Goal: Information Seeking & Learning: Learn about a topic

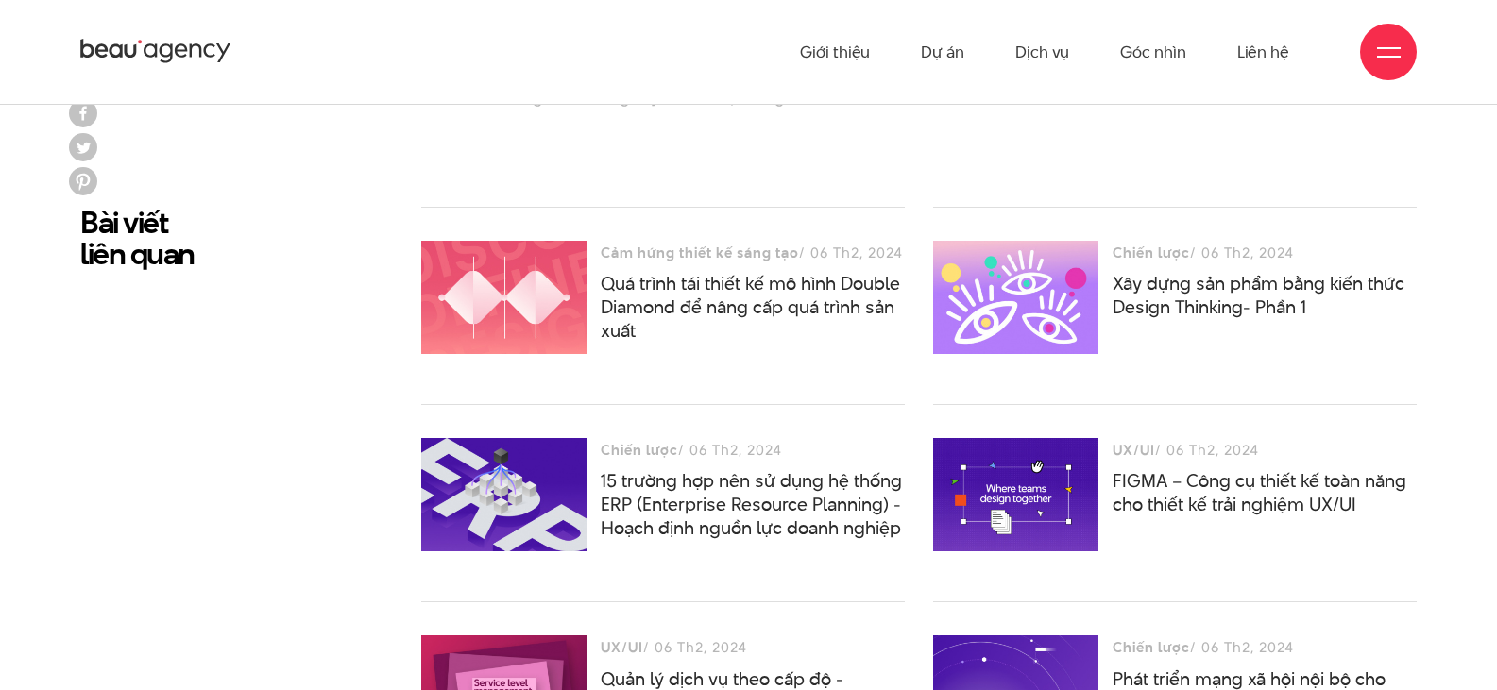
scroll to position [7442, 0]
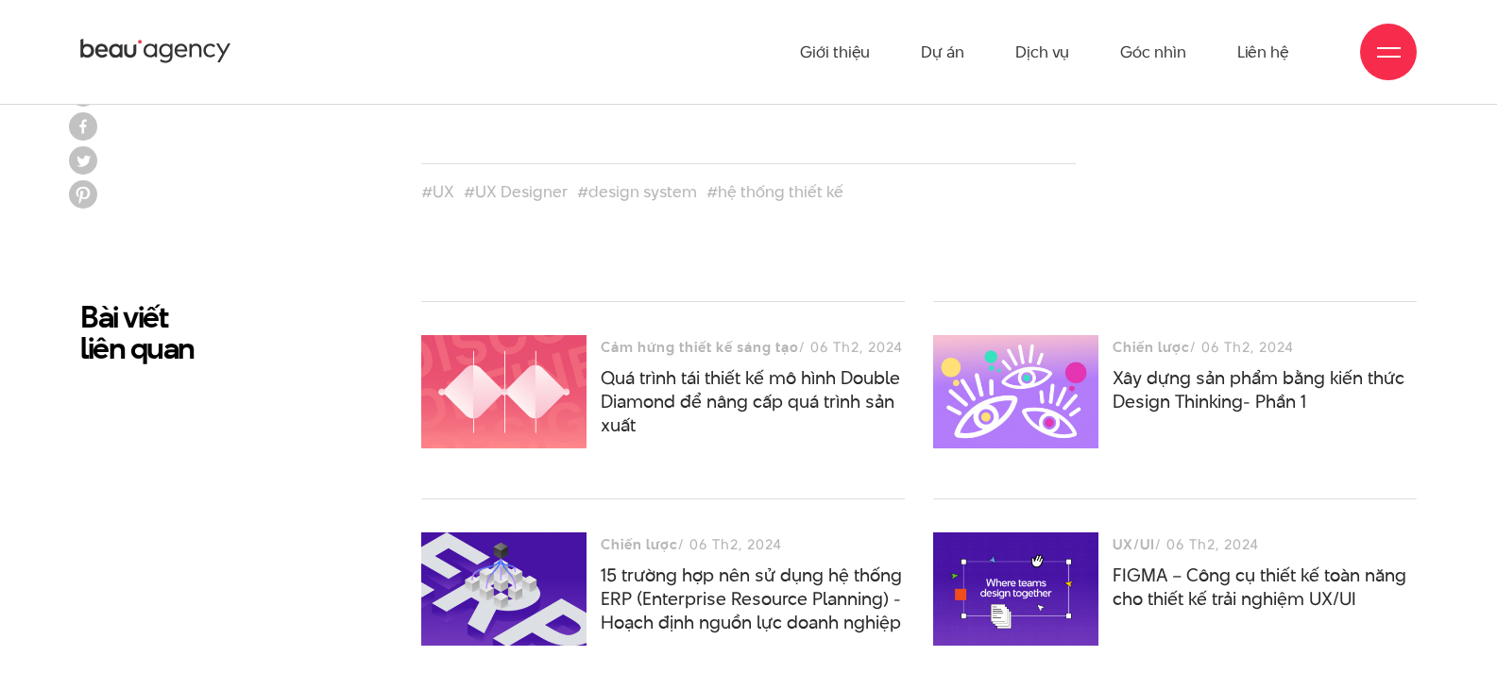
drag, startPoint x: 794, startPoint y: 199, endPoint x: 870, endPoint y: 199, distance: 75.6
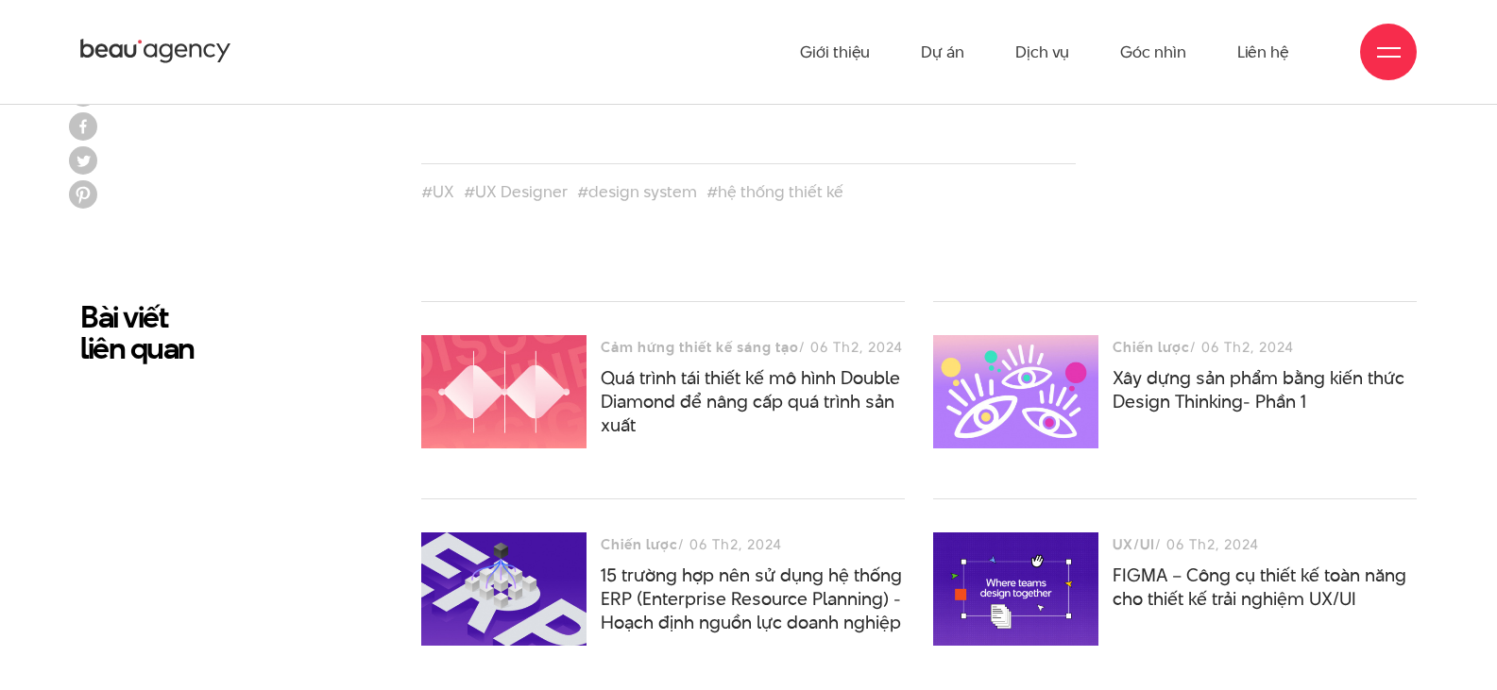
drag, startPoint x: 918, startPoint y: 207, endPoint x: 930, endPoint y: 207, distance: 12.3
drag, startPoint x: 751, startPoint y: 396, endPoint x: 783, endPoint y: 396, distance: 32.1
click at [783, 116] on p "Tuy nhiên, bạn sẽ cần kha khá nỗ lực để bắt đầu áp dụng atomic design vào việc …" at bounding box center [748, 55] width 655 height 121
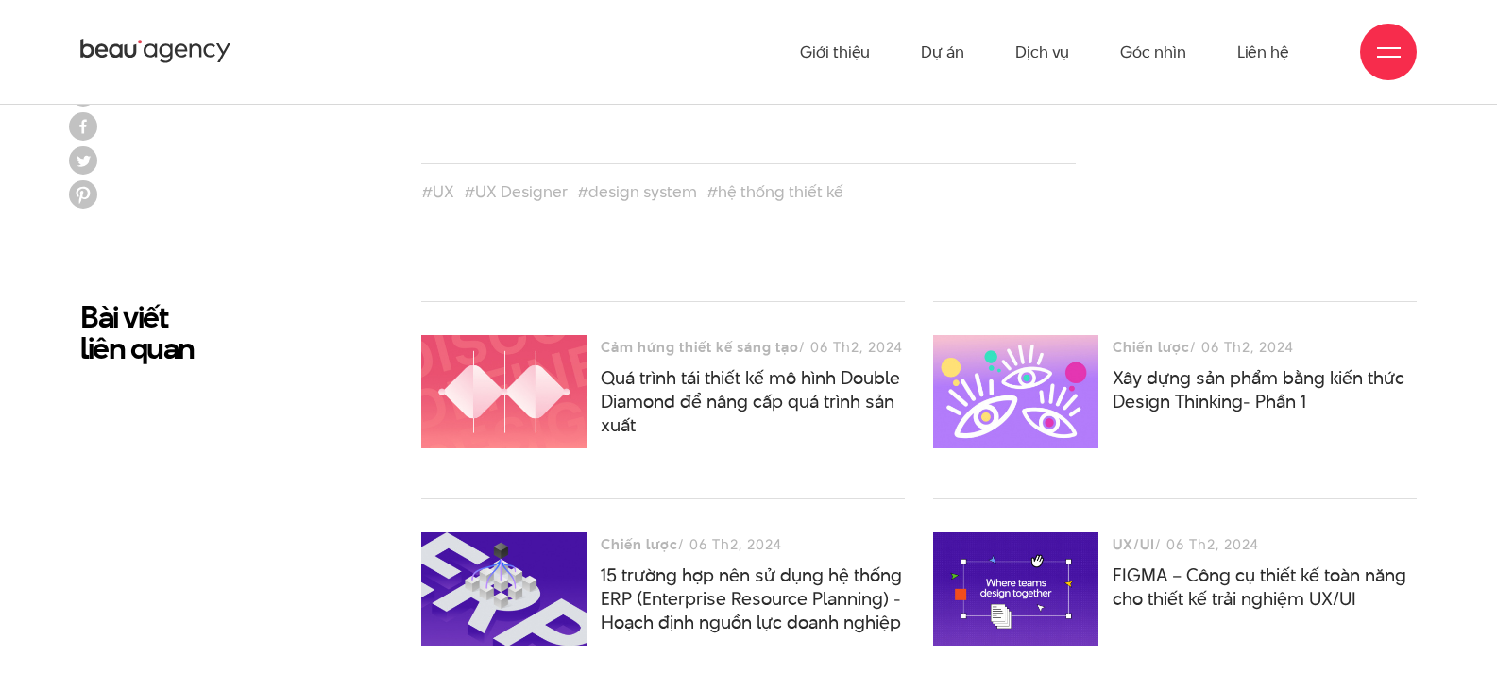
click at [819, 116] on p "Tuy nhiên, bạn sẽ cần kha khá nỗ lực để bắt đầu áp dụng atomic design vào việc …" at bounding box center [748, 55] width 655 height 121
click at [900, 116] on p "Tuy nhiên, bạn sẽ cần kha khá nỗ lực để bắt đầu áp dụng atomic design vào việc …" at bounding box center [748, 55] width 655 height 121
click at [877, 116] on p "Tuy nhiên, bạn sẽ cần kha khá nỗ lực để bắt đầu áp dụng atomic design vào việc …" at bounding box center [748, 55] width 655 height 121
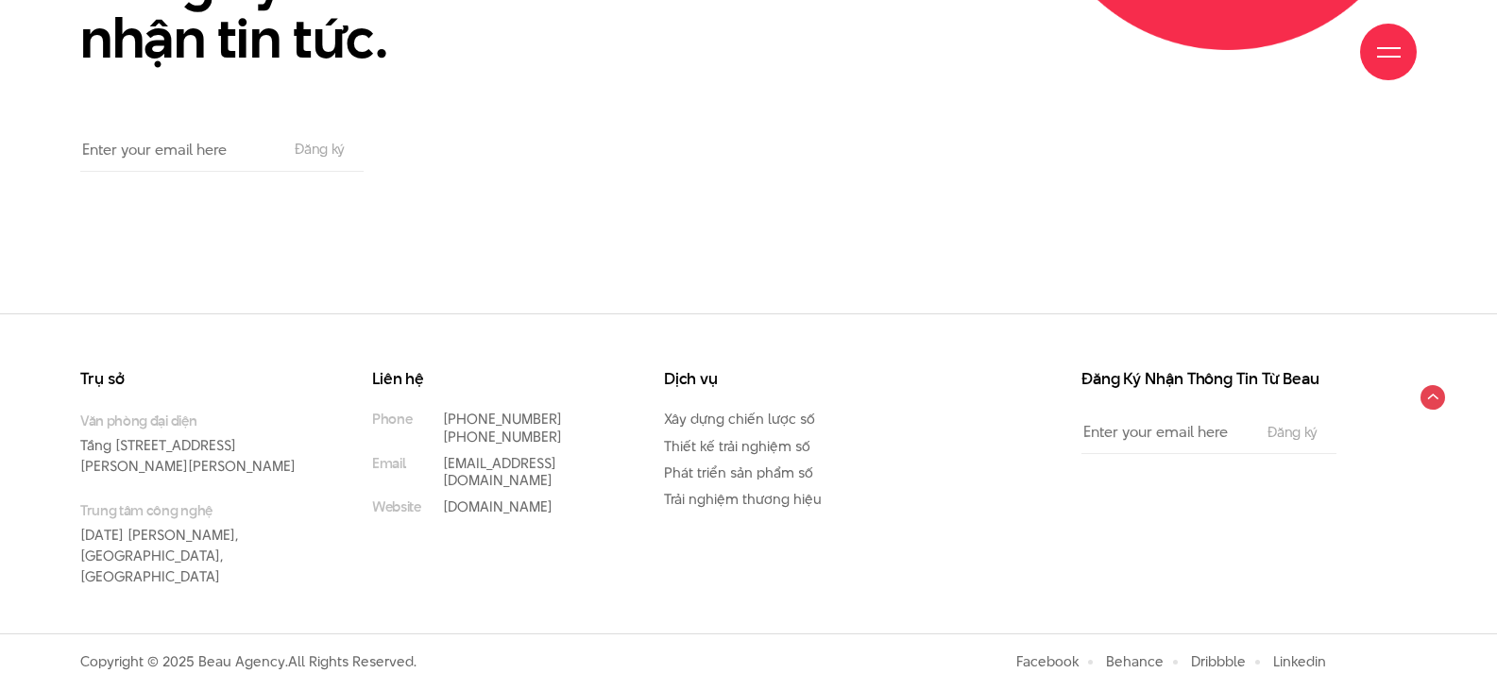
scroll to position [9550, 0]
click at [1082, 411] on input "Email" at bounding box center [1165, 432] width 167 height 43
click at [880, 471] on div "Trụ sở Văn phòng đại diện Tầng 5, 33 Giang Văn Minh, Kim Mã, Ba Đình, Hà Nội Tr…" at bounding box center [722, 503] width 1313 height 264
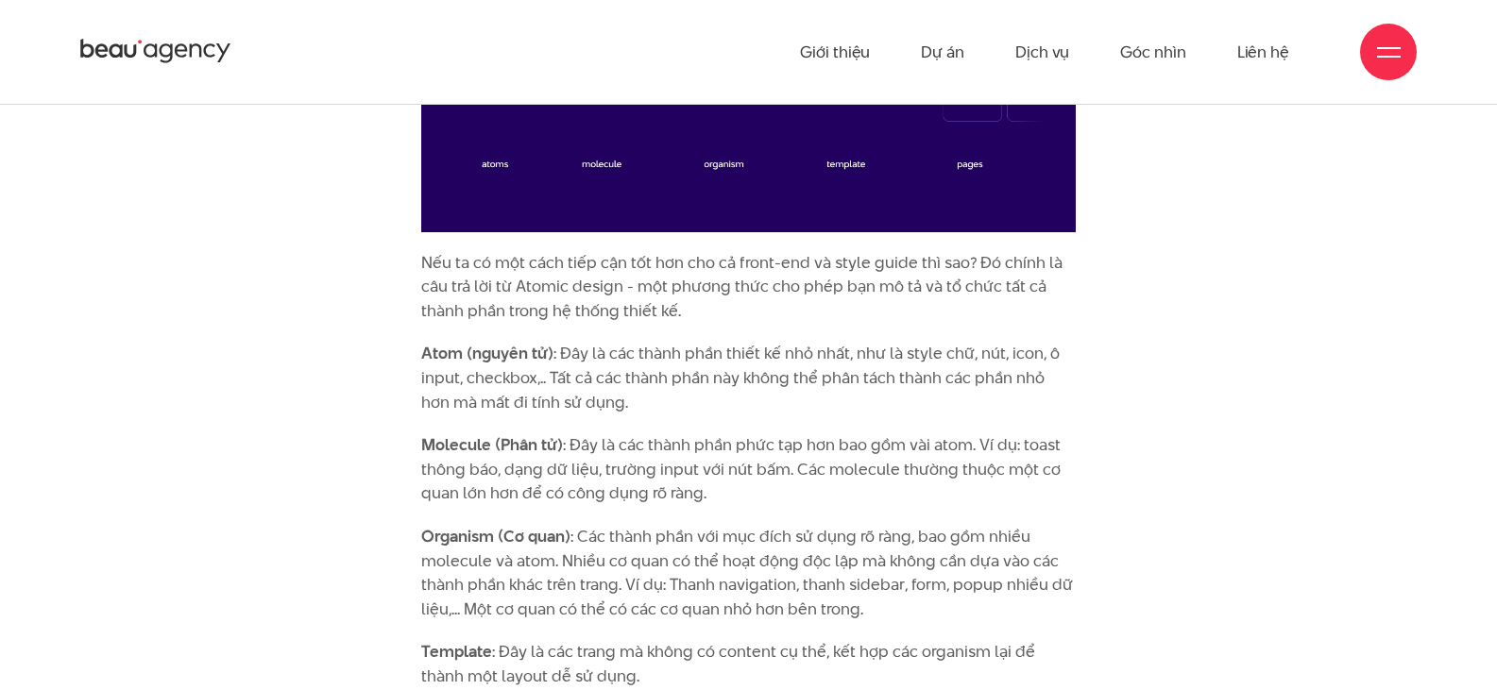
scroll to position [3410, 0]
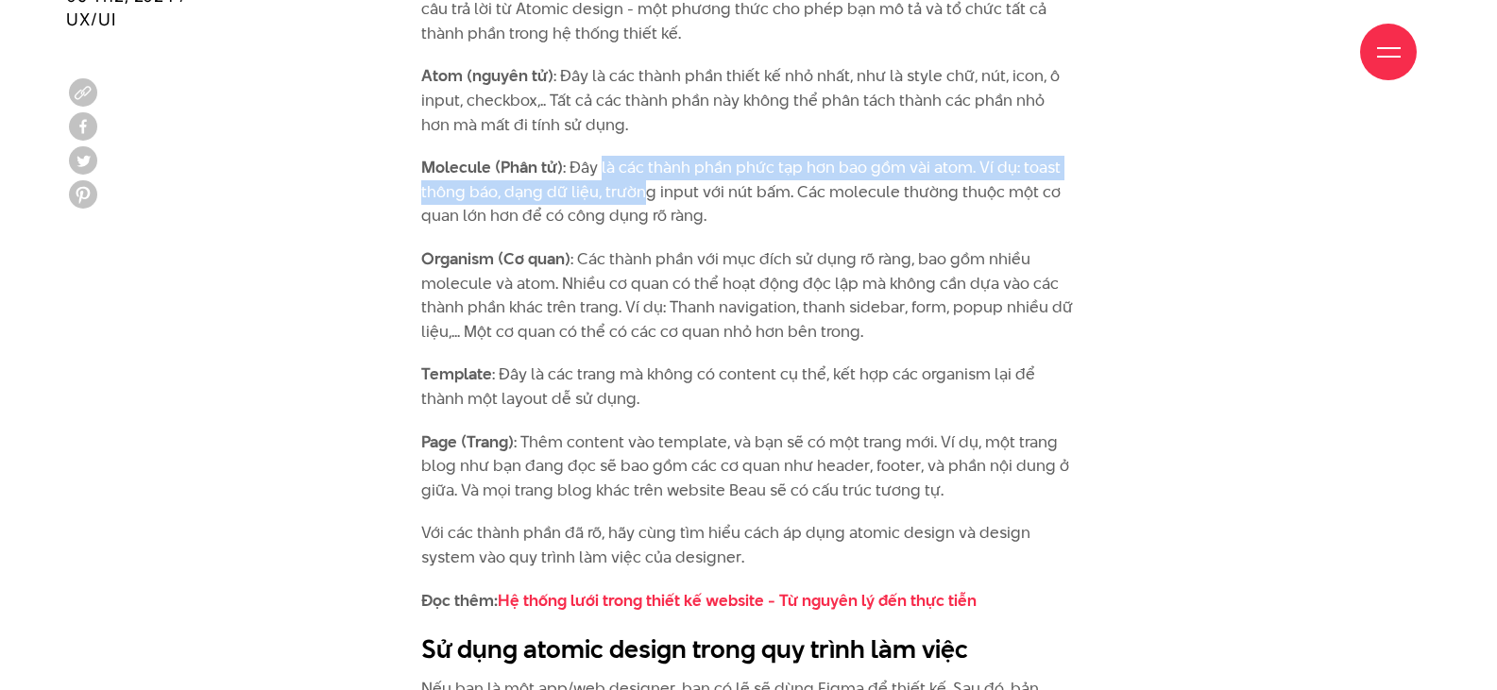
drag, startPoint x: 632, startPoint y: 270, endPoint x: 725, endPoint y: 284, distance: 94.6
click at [725, 229] on p "Molecule (Phân tử) : Đây là các thành phần phức tạp hơn bao gồm vài atom. Ví dụ…" at bounding box center [748, 192] width 655 height 73
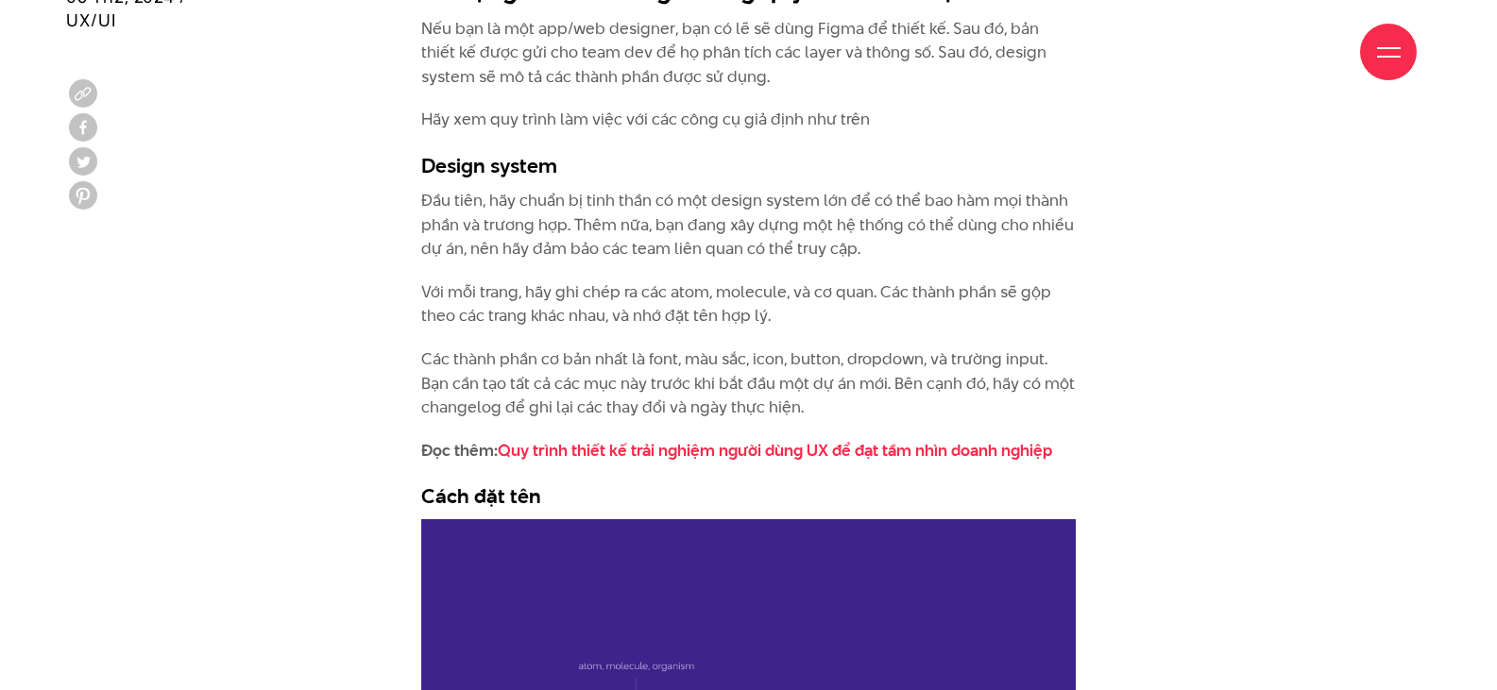
scroll to position [4071, 0]
drag, startPoint x: 650, startPoint y: 118, endPoint x: 857, endPoint y: 145, distance: 208.6
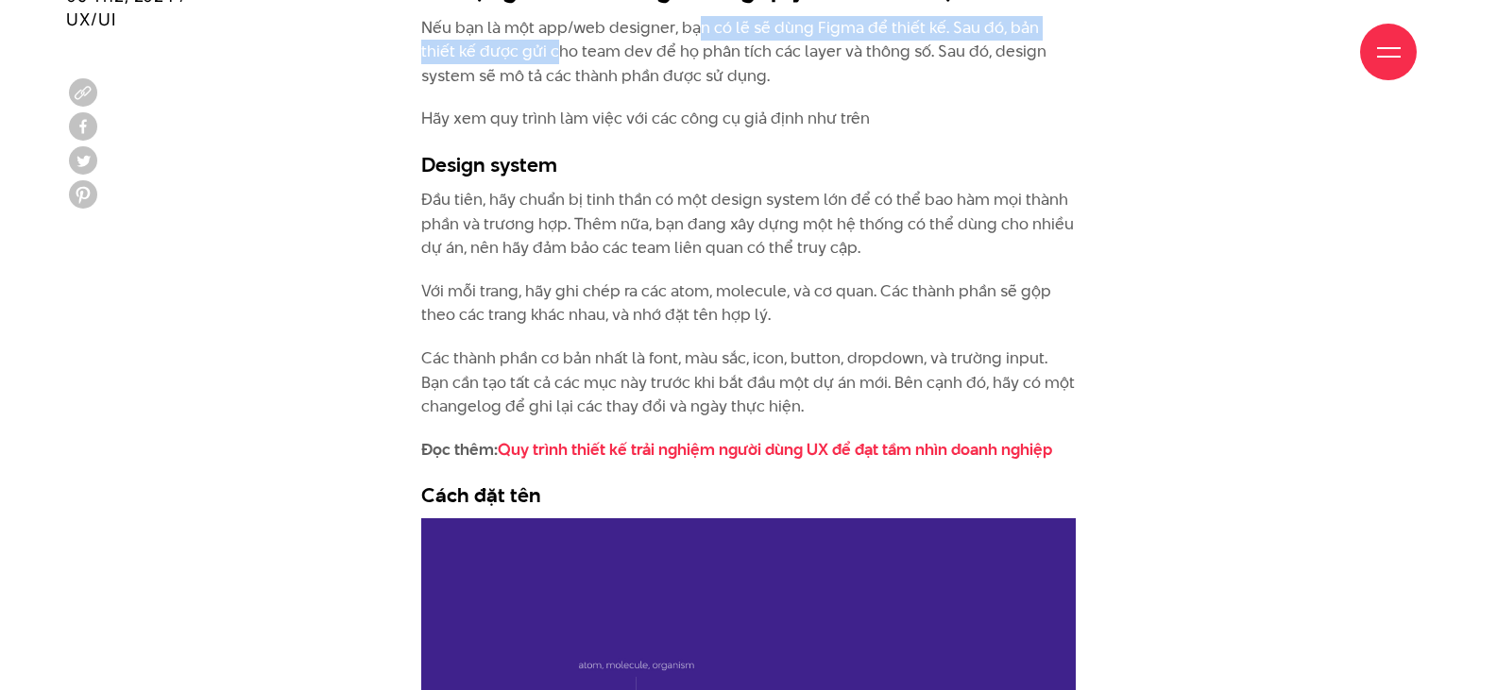
drag, startPoint x: 605, startPoint y: 186, endPoint x: 712, endPoint y: 179, distance: 107.9
click at [712, 89] on p "Nếu bạn là một app/web designer, bạn có lẽ sẽ dùng Figma để thiết kế. Sau đó, b…" at bounding box center [748, 52] width 655 height 73
drag, startPoint x: 849, startPoint y: 179, endPoint x: 879, endPoint y: 181, distance: 30.3
click at [879, 89] on p "Nếu bạn là một app/web designer, bạn có lẽ sẽ dùng Figma để thiết kế. Sau đó, b…" at bounding box center [748, 52] width 655 height 73
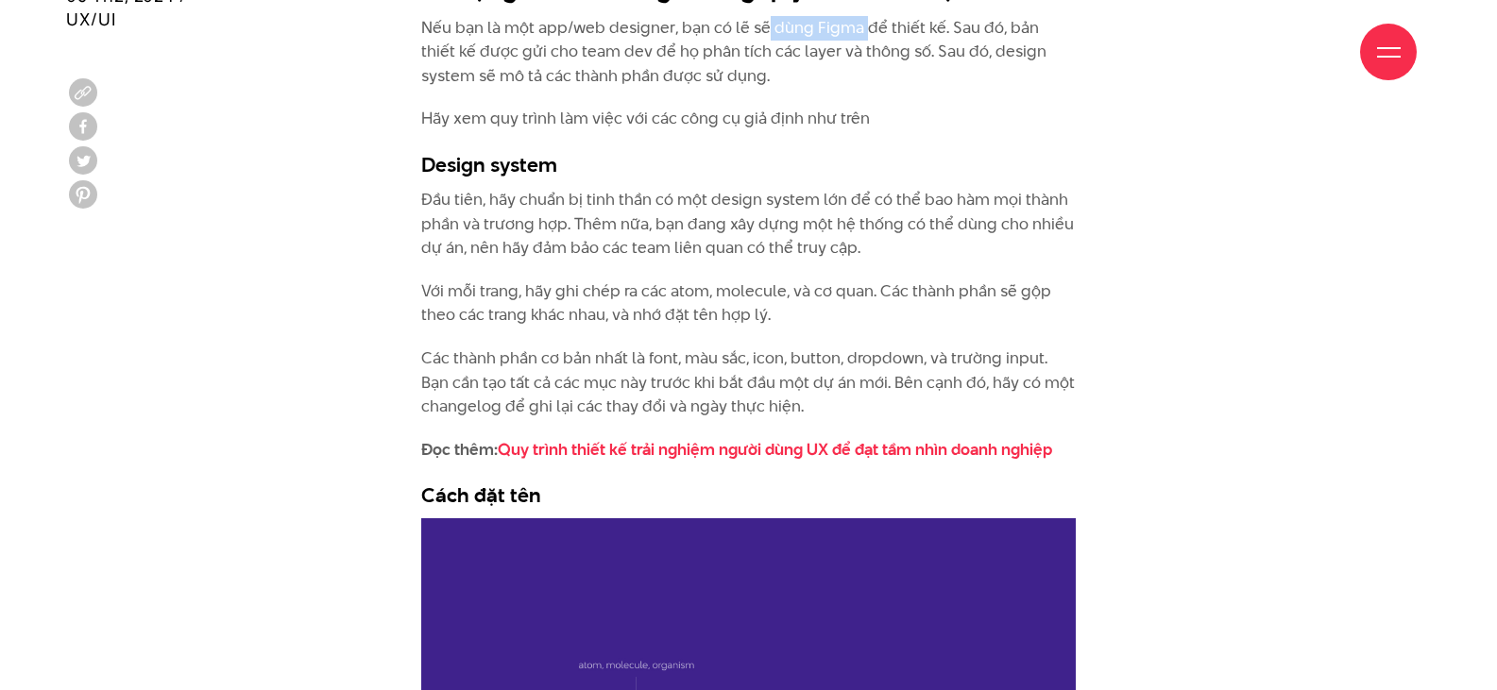
click at [879, 89] on p "Nếu bạn là một app/web designer, bạn có lẽ sẽ dùng Figma để thiết kế. Sau đó, b…" at bounding box center [748, 52] width 655 height 73
click at [928, 89] on p "Nếu bạn là một app/web designer, bạn có lẽ sẽ dùng Figma để thiết kế. Sau đó, b…" at bounding box center [748, 52] width 655 height 73
drag, startPoint x: 647, startPoint y: 198, endPoint x: 744, endPoint y: 205, distance: 97.5
click at [742, 89] on p "Nếu bạn là một app/web designer, bạn có lẽ sẽ dùng Figma để thiết kế. Sau đó, b…" at bounding box center [748, 52] width 655 height 73
click at [745, 89] on p "Nếu bạn là một app/web designer, bạn có lẽ sẽ dùng Figma để thiết kế. Sau đó, b…" at bounding box center [748, 52] width 655 height 73
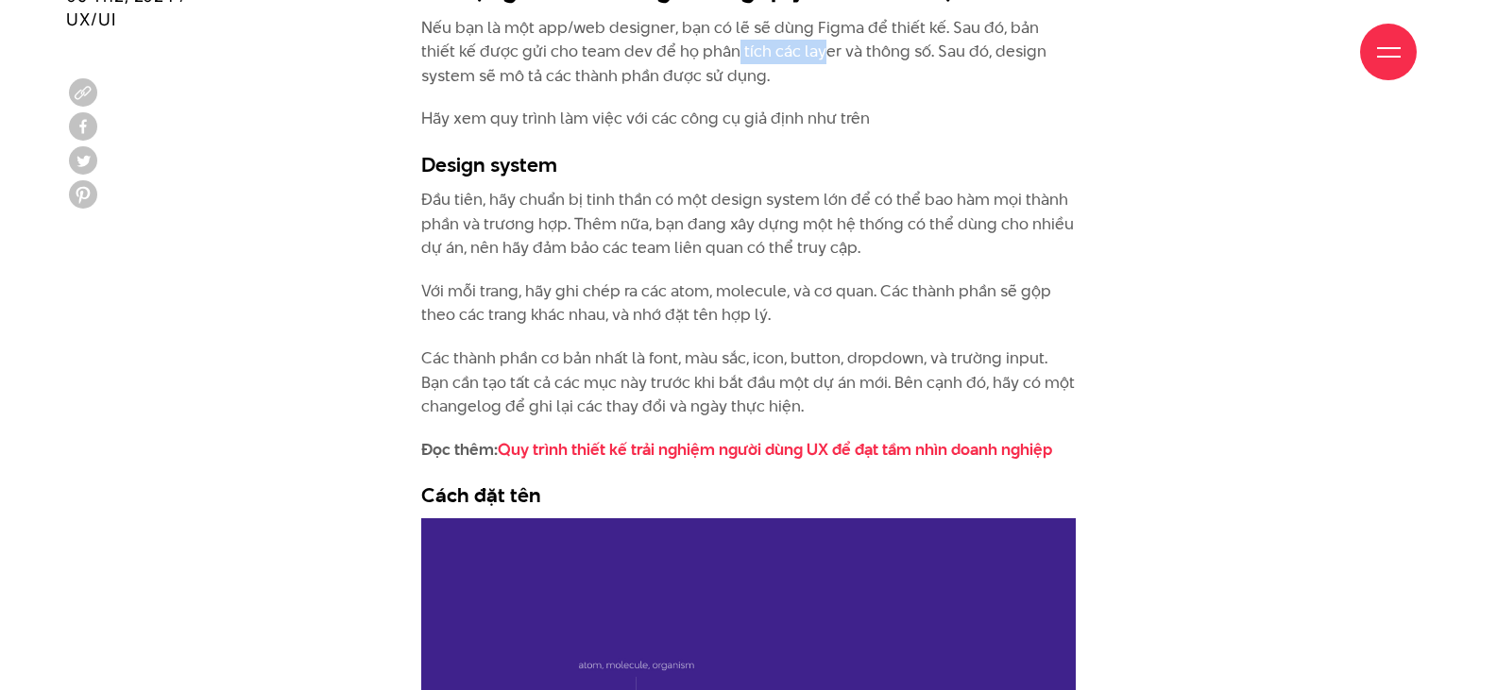
drag, startPoint x: 780, startPoint y: 200, endPoint x: 871, endPoint y: 203, distance: 90.7
click at [871, 89] on p "Nếu bạn là một app/web designer, bạn có lẽ sẽ dùng Figma để thiết kế. Sau đó, b…" at bounding box center [748, 52] width 655 height 73
click at [873, 89] on p "Nếu bạn là một app/web designer, bạn có lẽ sẽ dùng Figma để thiết kế. Sau đó, b…" at bounding box center [748, 52] width 655 height 73
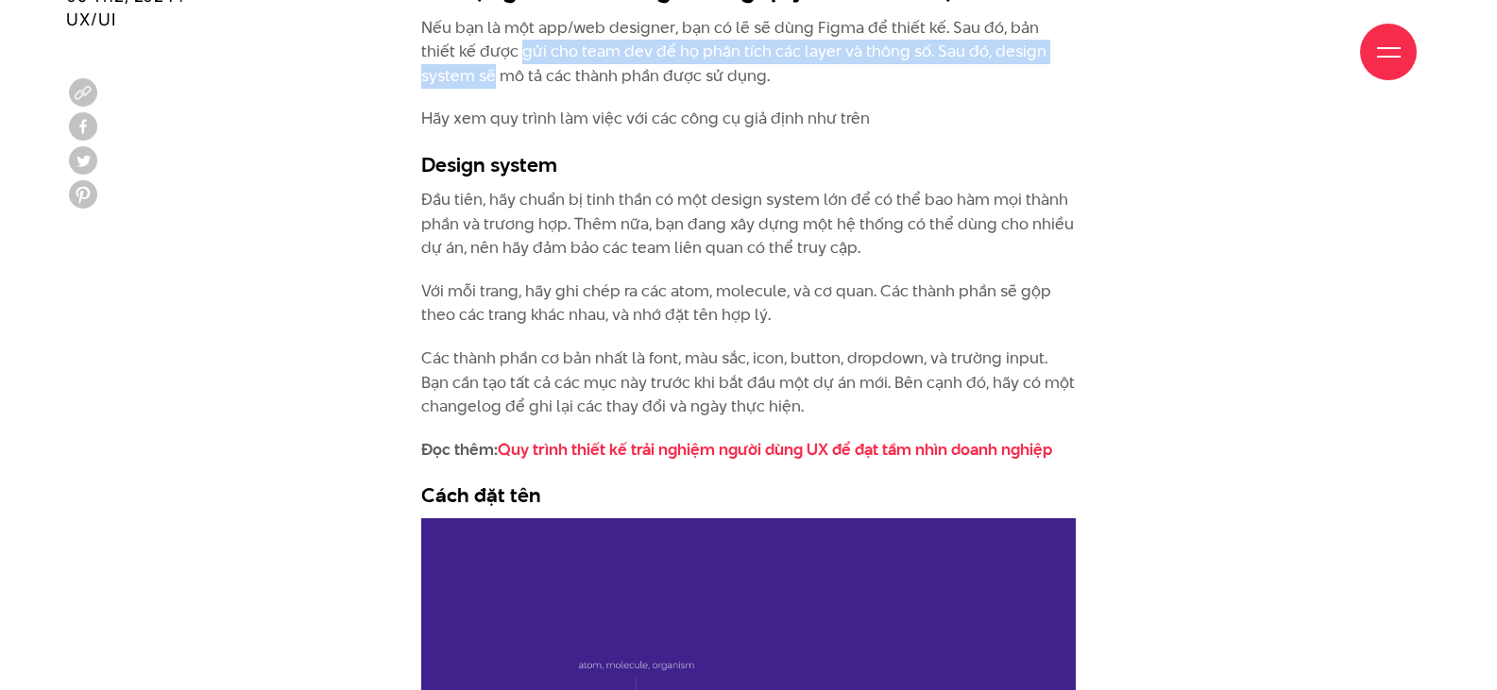
drag, startPoint x: 566, startPoint y: 210, endPoint x: 635, endPoint y: 226, distance: 70.8
click at [628, 89] on p "Nếu bạn là một app/web designer, bạn có lẽ sẽ dùng Figma để thiết kế. Sau đó, b…" at bounding box center [748, 52] width 655 height 73
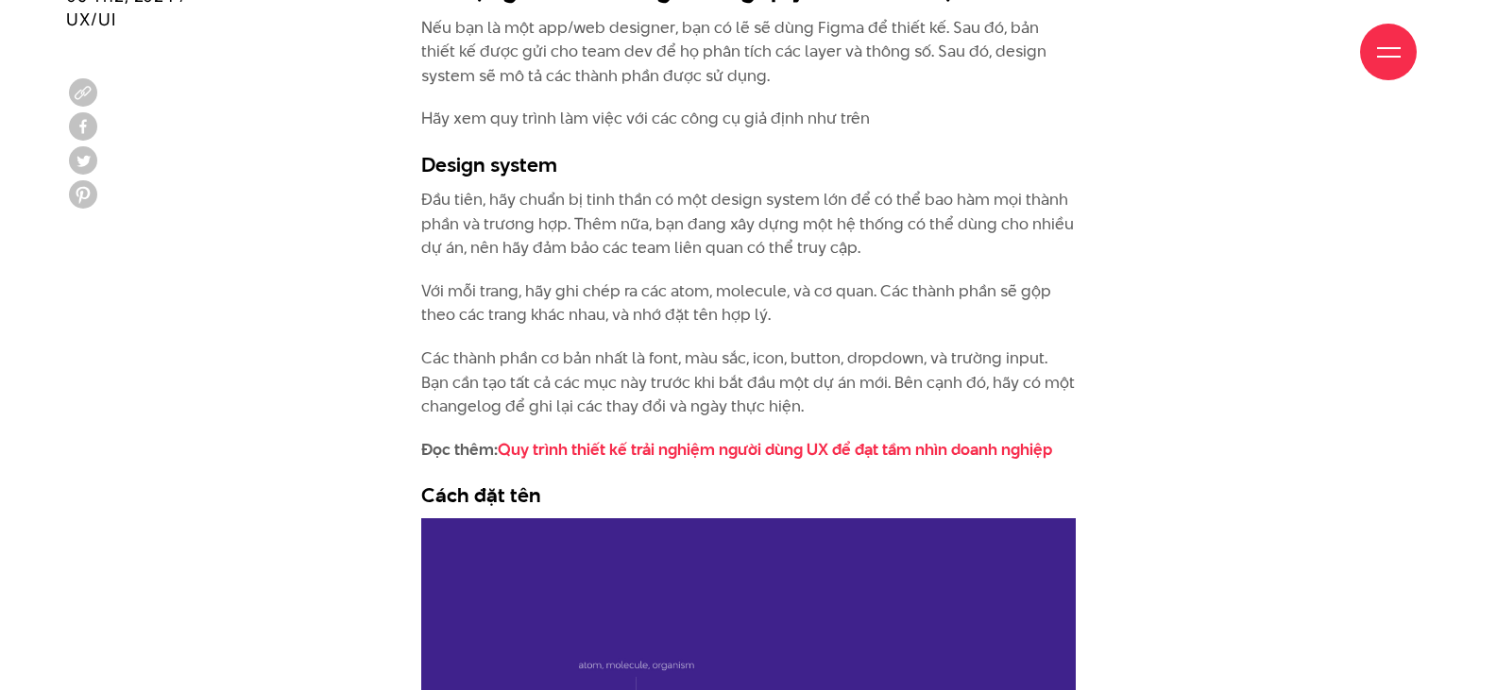
click at [638, 89] on p "Nếu bạn là một app/web designer, bạn có lẽ sẽ dùng Figma để thiết kế. Sau đó, b…" at bounding box center [748, 52] width 655 height 73
drag, startPoint x: 671, startPoint y: 226, endPoint x: 760, endPoint y: 216, distance: 90.2
click at [759, 89] on p "Nếu bạn là một app/web designer, bạn có lẽ sẽ dùng Figma để thiết kế. Sau đó, b…" at bounding box center [748, 52] width 655 height 73
click at [760, 89] on p "Nếu bạn là một app/web designer, bạn có lẽ sẽ dùng Figma để thiết kế. Sau đó, b…" at bounding box center [748, 52] width 655 height 73
drag, startPoint x: 628, startPoint y: 255, endPoint x: 724, endPoint y: 247, distance: 95.7
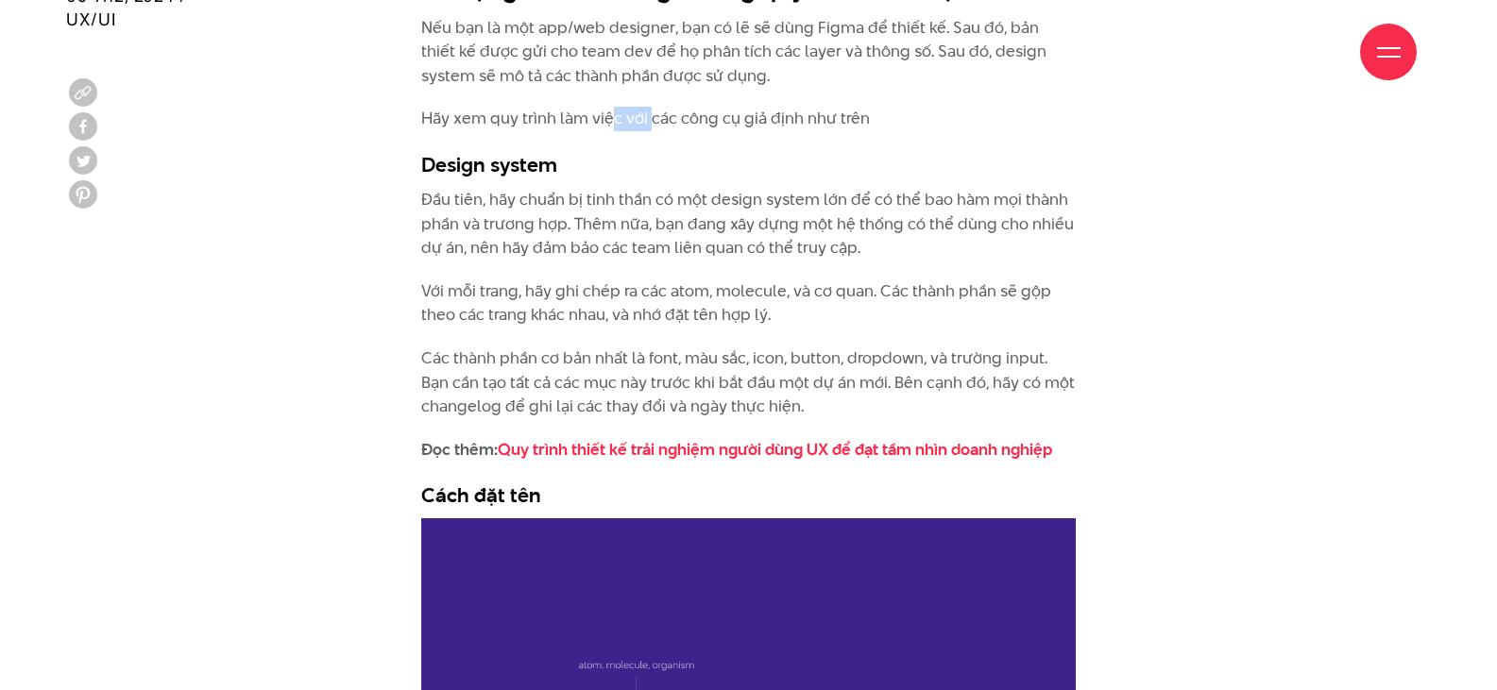
click at [717, 247] on div "Một design system tốt là nền tảng để bất kỳ dự án nào thành công. Giờ đây, phươ…" at bounding box center [748, 531] width 655 height 5911
click at [724, 247] on div "Một design system tốt là nền tảng để bất kỳ dự án nào thành công. Giờ đây, phươ…" at bounding box center [748, 531] width 655 height 5911
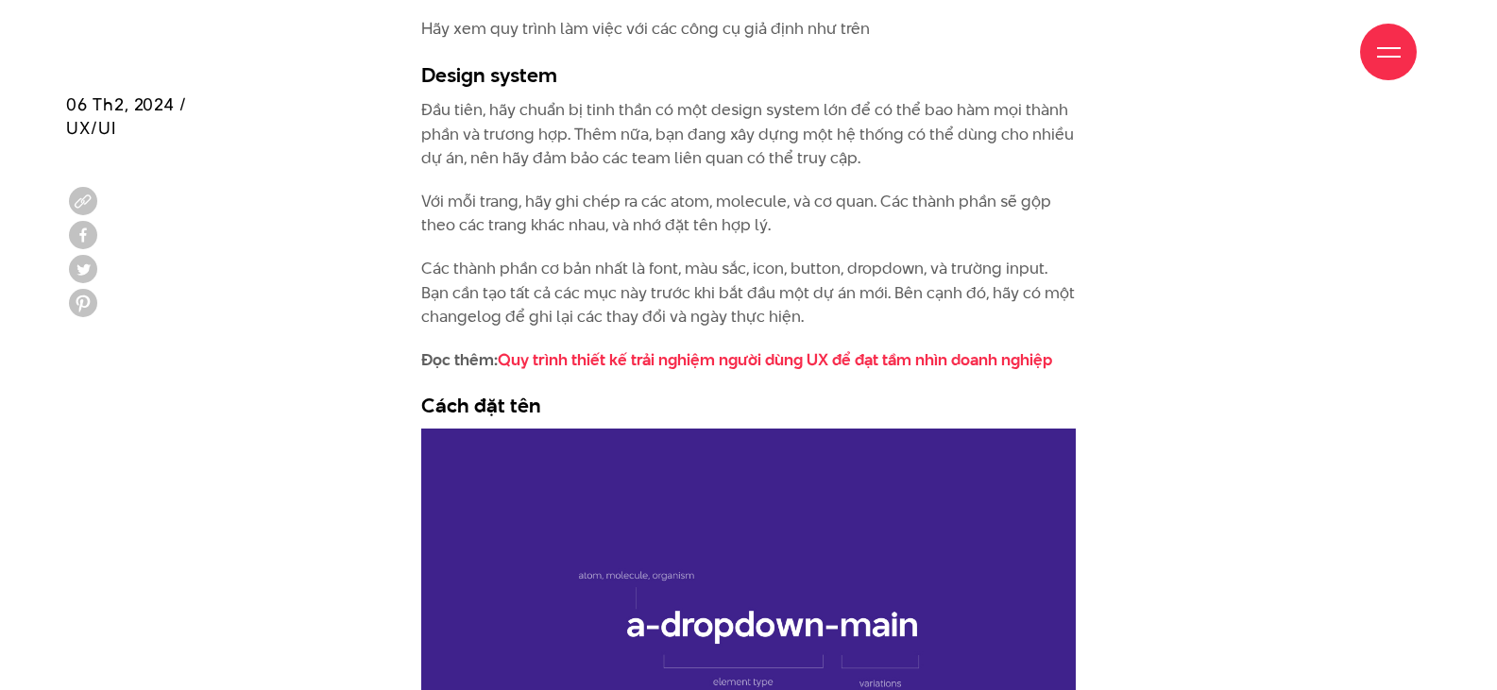
scroll to position [4355, 0]
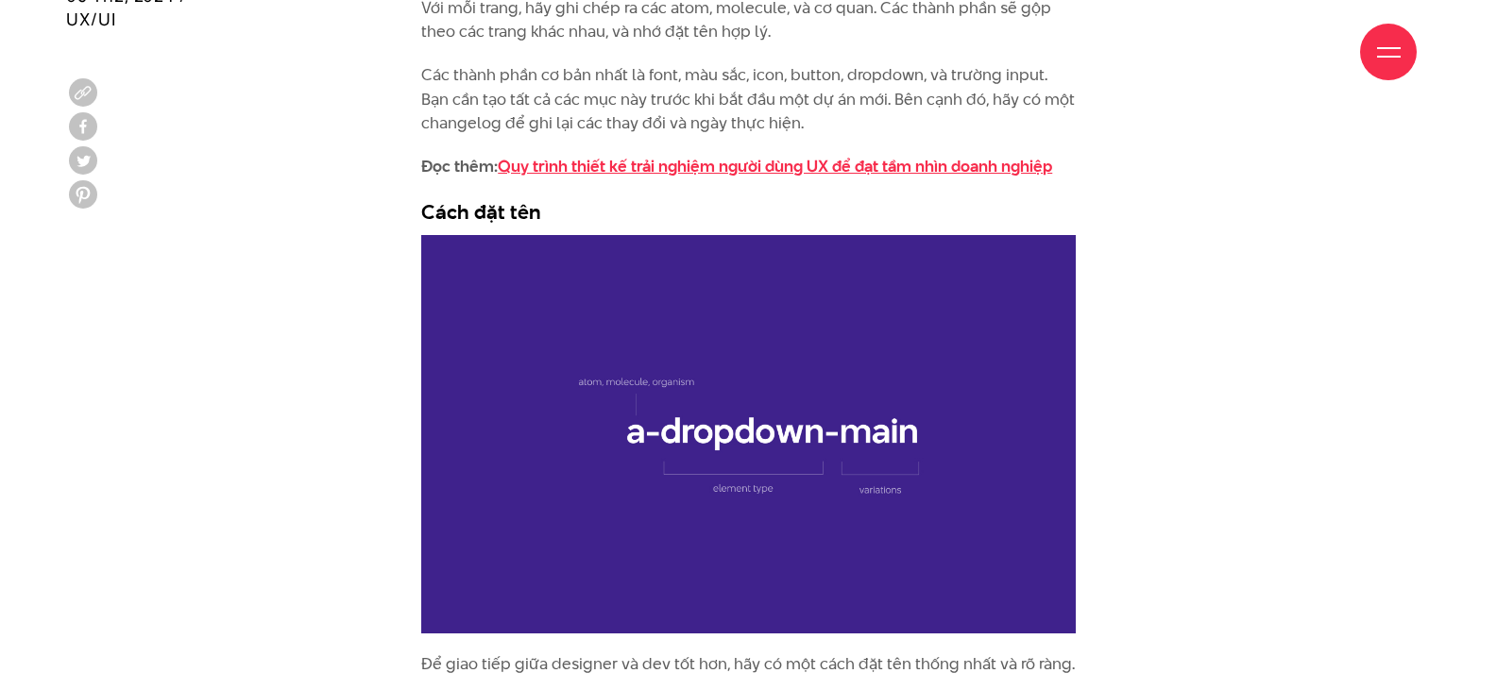
click at [642, 178] on link "Quy trình thiết kế trải nghiệm người dùng UX để đạt tầm nhìn doanh nghiệp" at bounding box center [775, 166] width 554 height 23
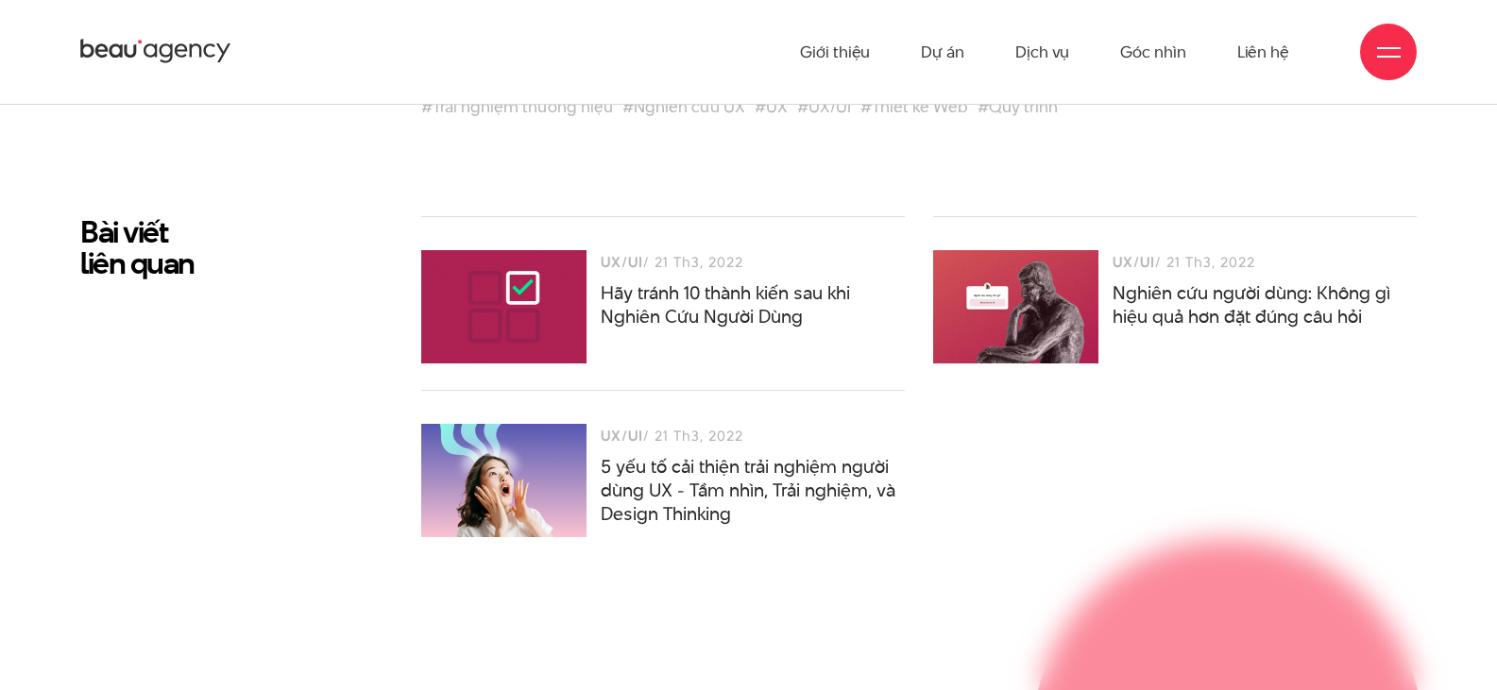
scroll to position [11524, 0]
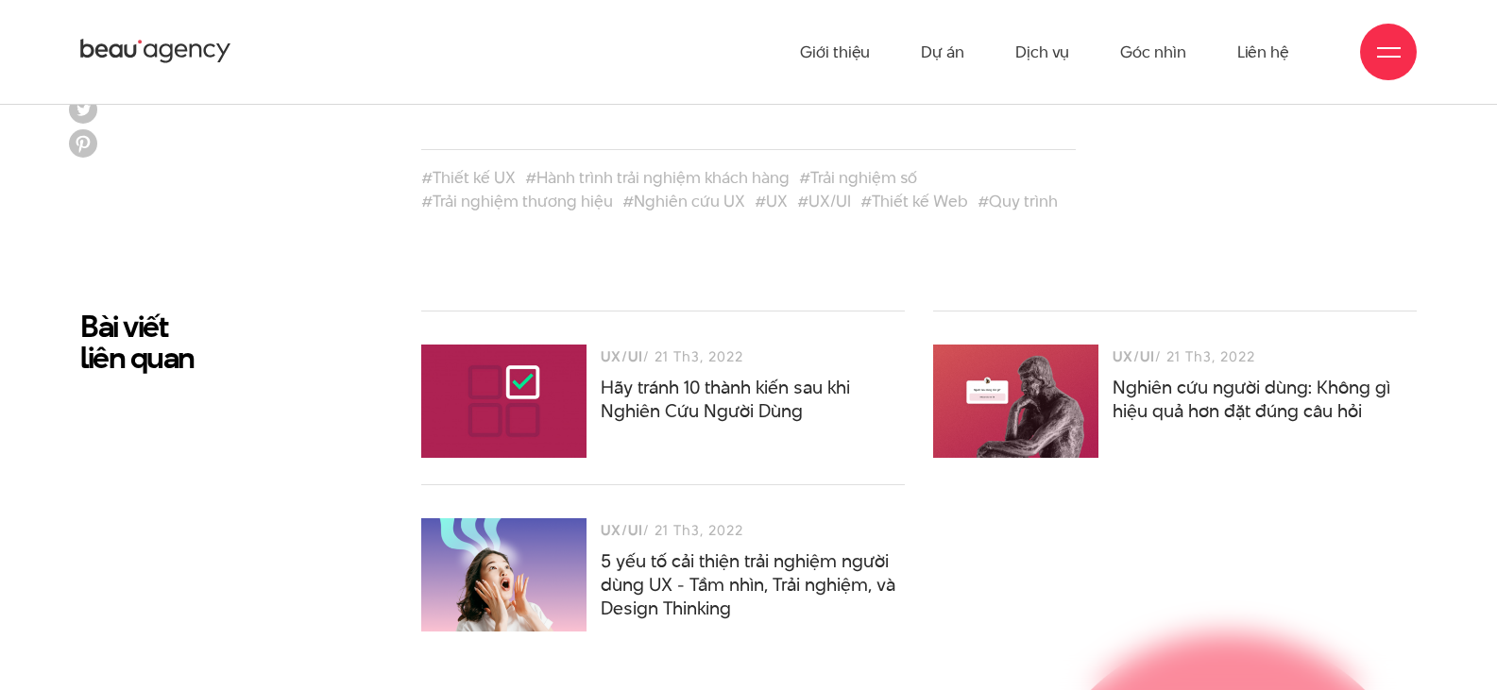
click at [943, 58] on link "Dự án" at bounding box center [942, 52] width 43 height 104
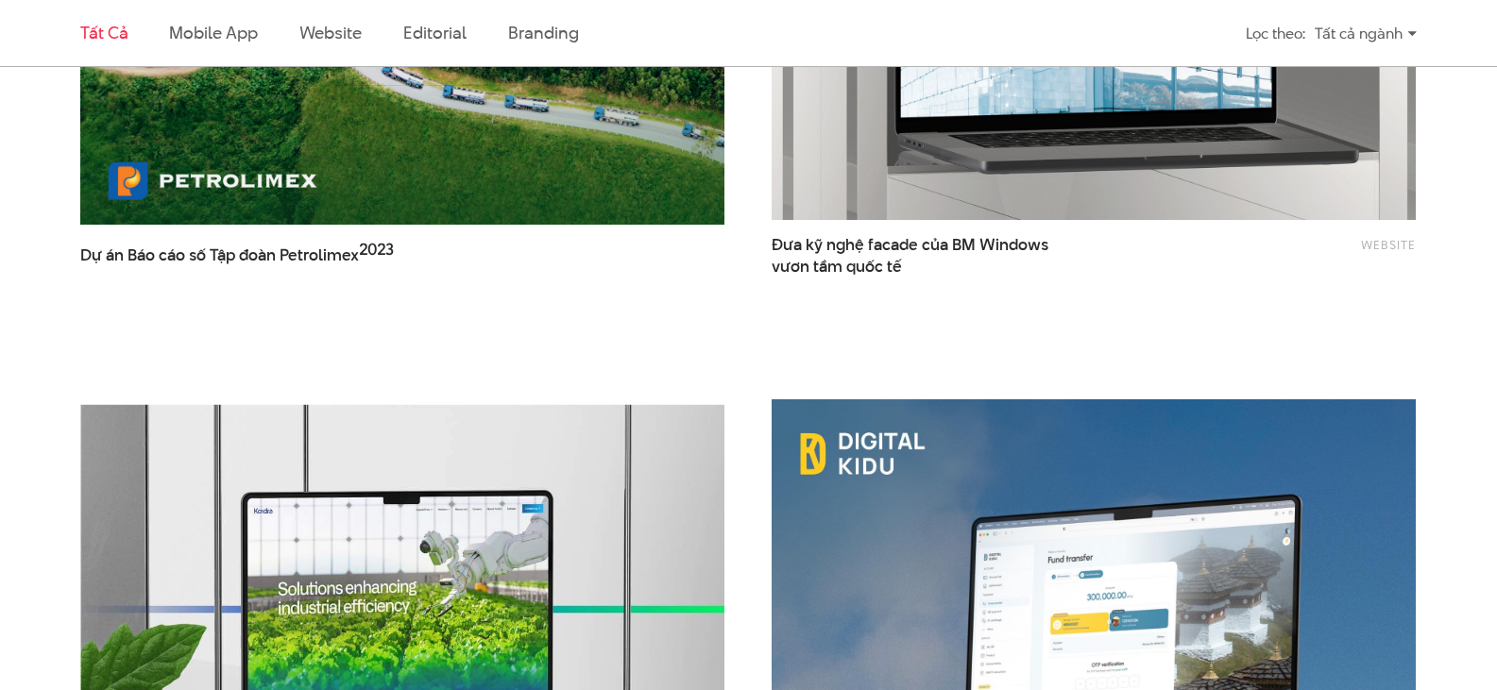
scroll to position [3212, 0]
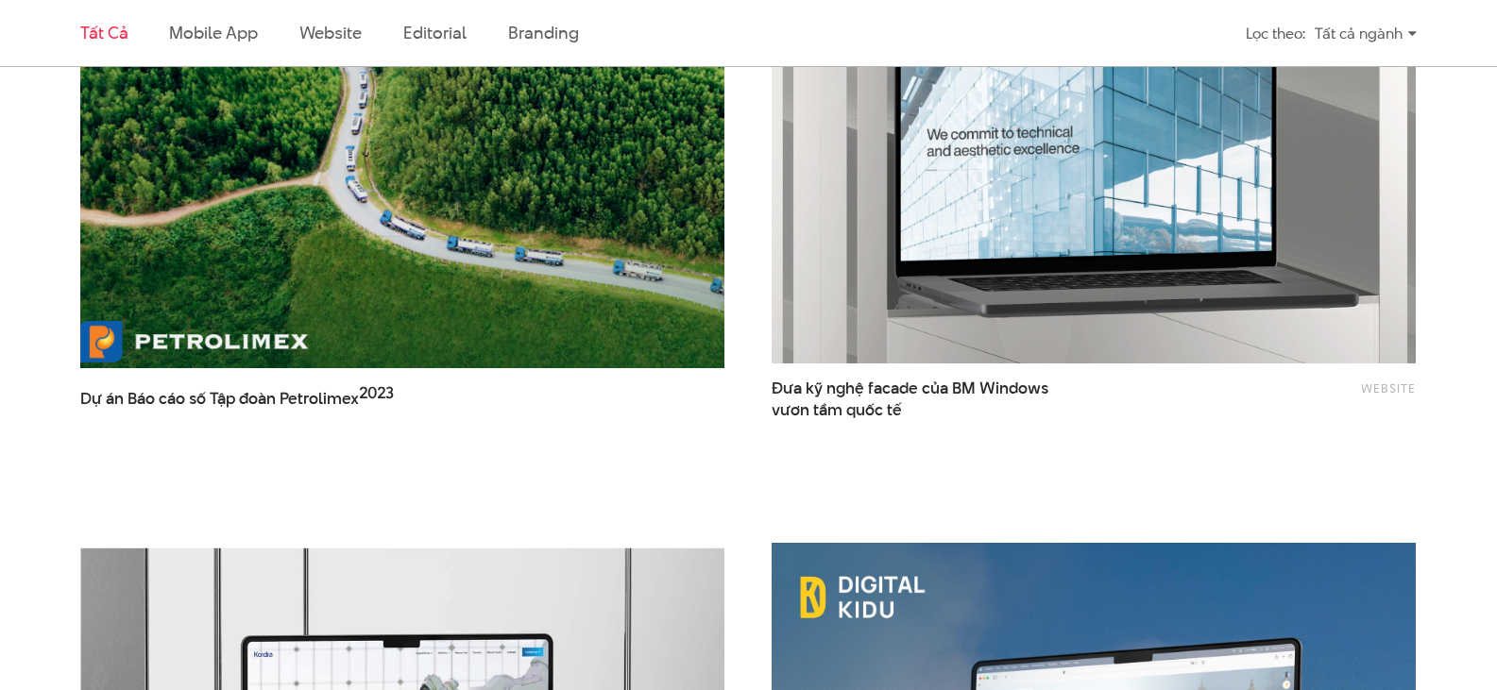
click at [278, 268] on img at bounding box center [402, 152] width 708 height 475
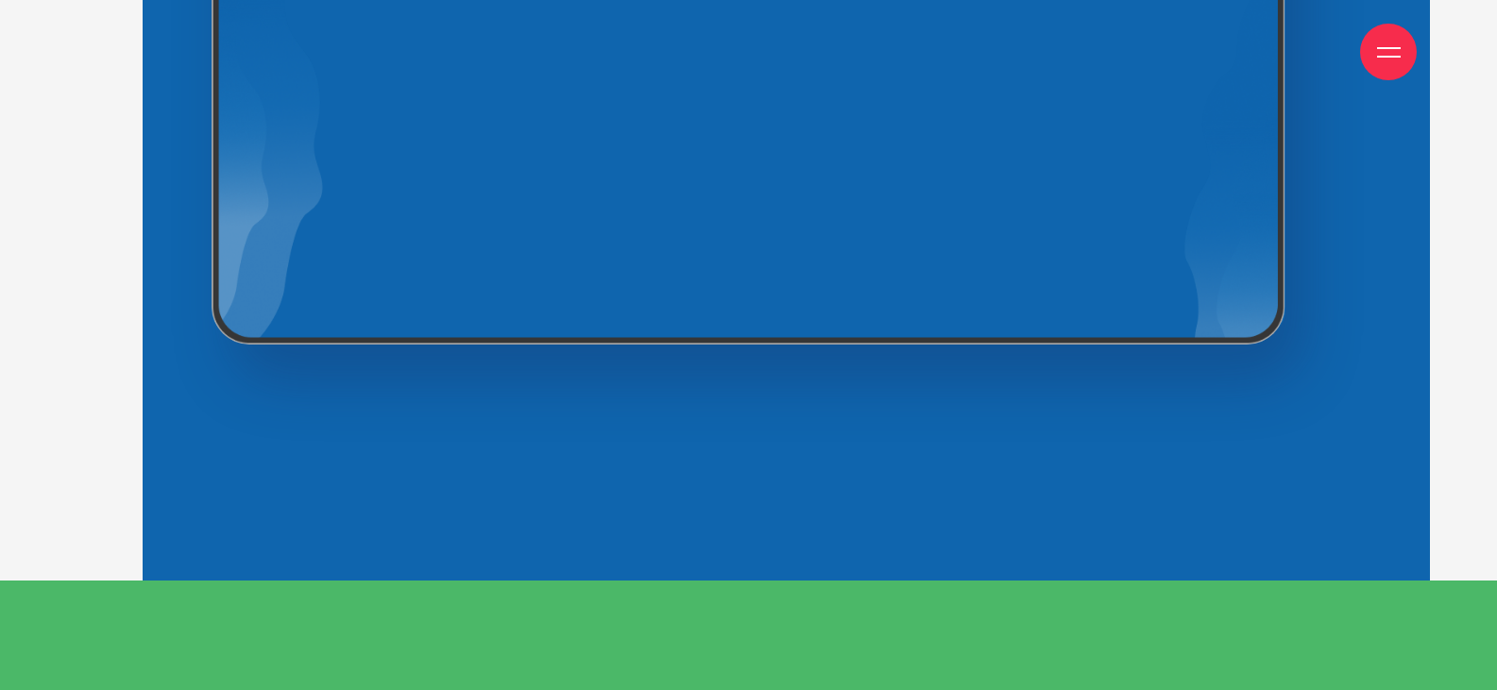
scroll to position [18199, 0]
